Goal: Find specific page/section: Find specific page/section

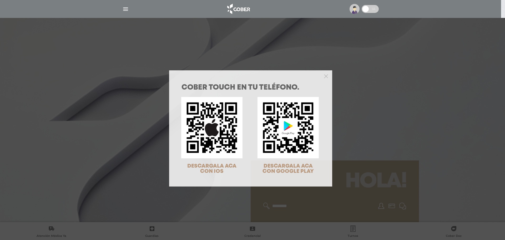
click at [325, 77] on div at bounding box center [250, 75] width 163 height 11
click at [325, 77] on polygon "Close" at bounding box center [326, 76] width 4 height 4
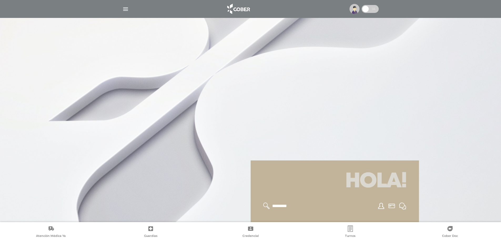
click at [122, 8] on div at bounding box center [250, 9] width 269 height 13
click at [123, 8] on img "button" at bounding box center [125, 9] width 7 height 7
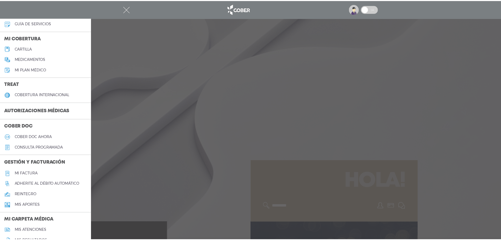
scroll to position [53, 0]
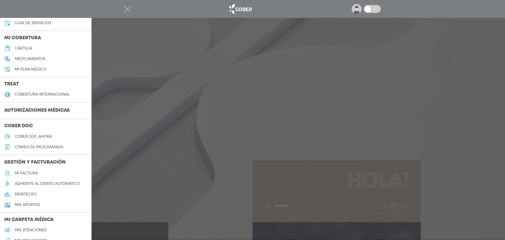
click at [35, 134] on h5 "Cober doc ahora" at bounding box center [33, 136] width 37 height 4
